Goal: Information Seeking & Learning: Learn about a topic

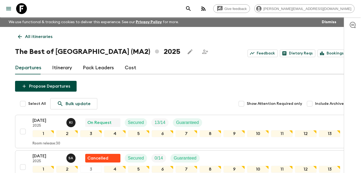
click at [65, 66] on link "Itinerary" at bounding box center [62, 67] width 20 height 13
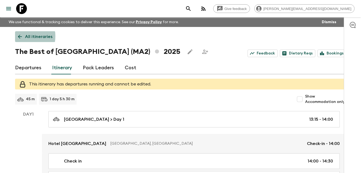
click at [17, 36] on icon at bounding box center [20, 37] width 6 height 6
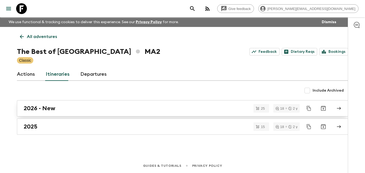
click at [45, 109] on h2 "2026 - New" at bounding box center [40, 108] width 32 height 7
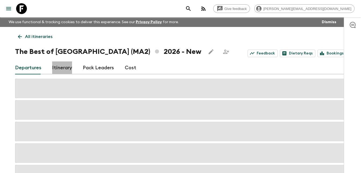
click at [66, 67] on link "Itinerary" at bounding box center [62, 67] width 20 height 13
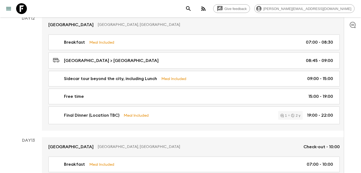
scroll to position [1694, 0]
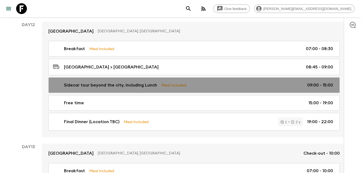
click at [134, 88] on link "Sidecar tour beyond the city, including Lunch Meal Included 09:00 - 15:00" at bounding box center [193, 85] width 291 height 16
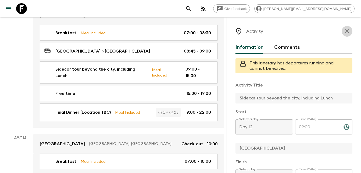
click at [344, 32] on icon "button" at bounding box center [347, 31] width 6 height 6
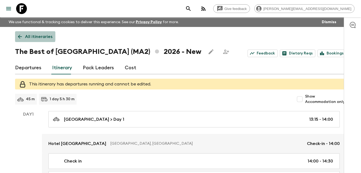
click at [17, 35] on icon at bounding box center [20, 37] width 6 height 6
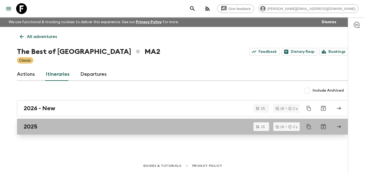
click at [43, 127] on div "2025" at bounding box center [178, 126] width 308 height 7
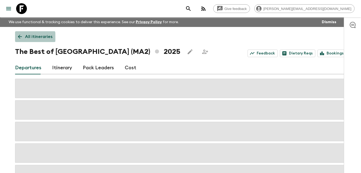
click at [20, 37] on icon at bounding box center [20, 37] width 6 height 6
